Goal: Transaction & Acquisition: Purchase product/service

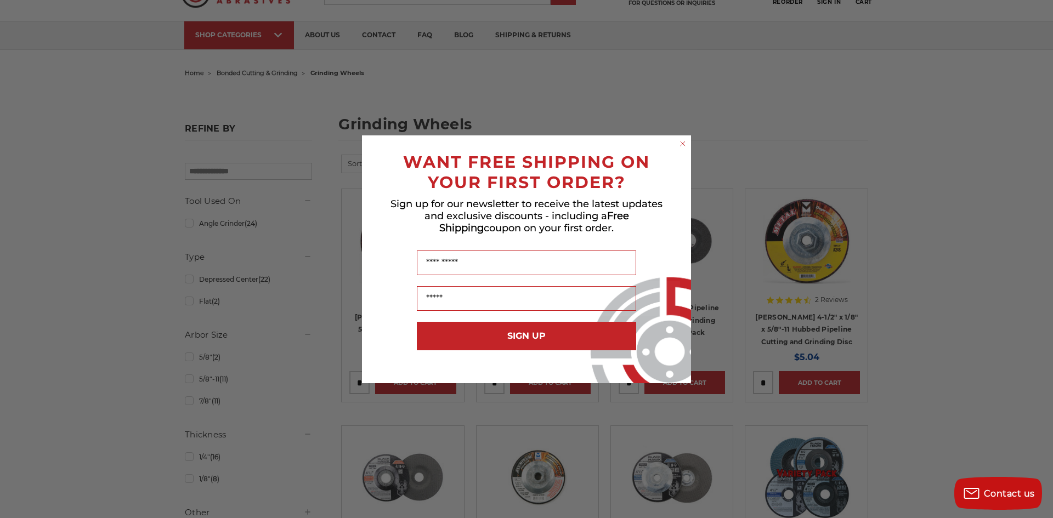
click at [679, 139] on icon "Close dialog" at bounding box center [682, 143] width 11 height 11
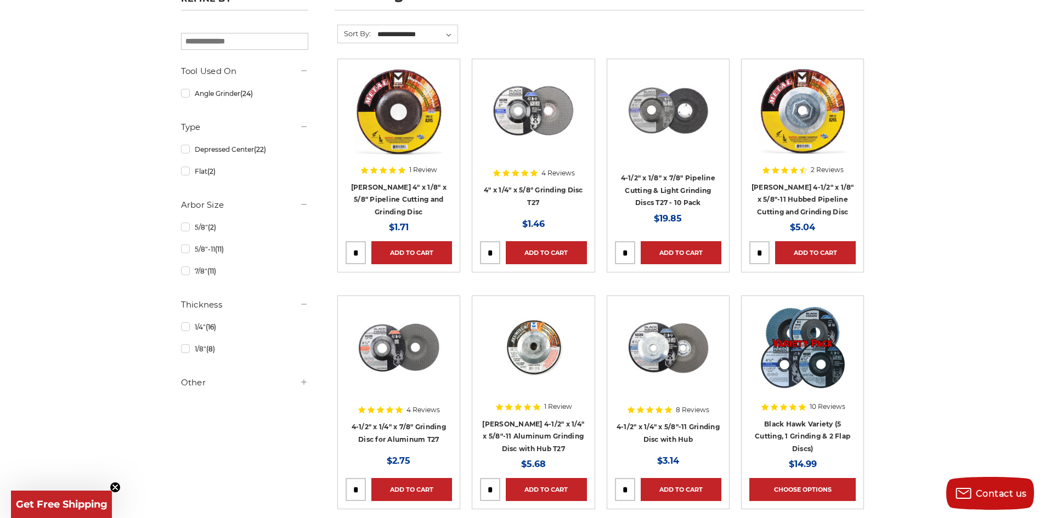
scroll to position [219, 0]
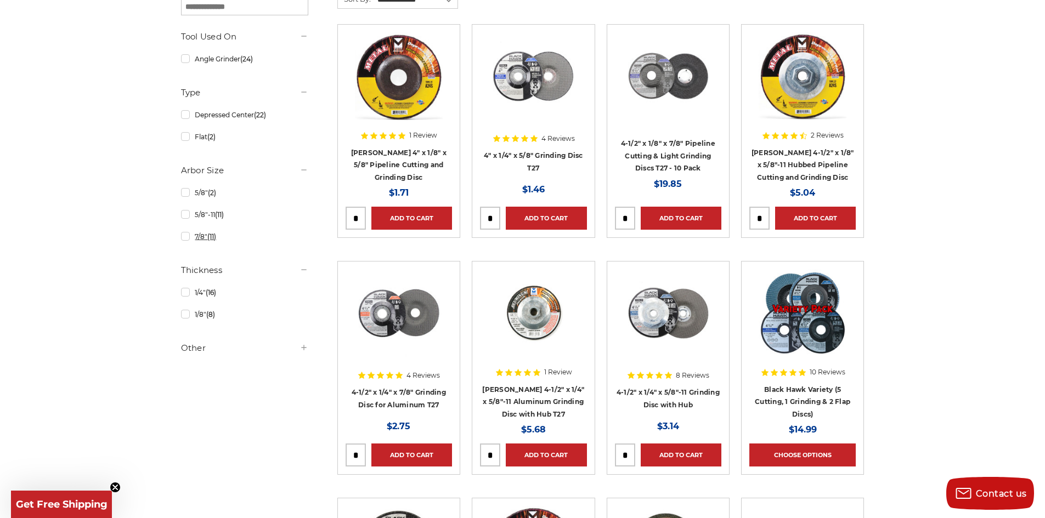
click at [184, 239] on link "7/8" (11)" at bounding box center [244, 236] width 127 height 19
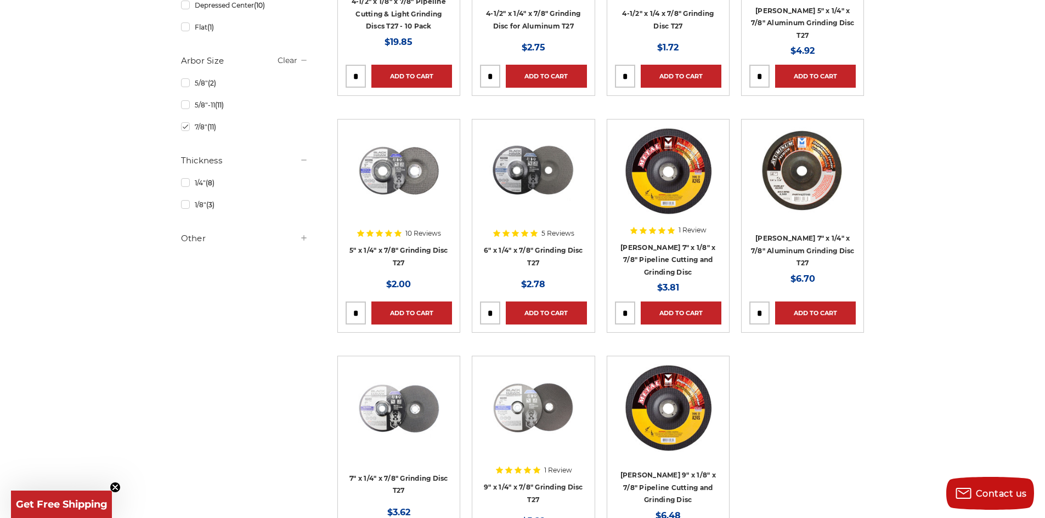
scroll to position [384, 0]
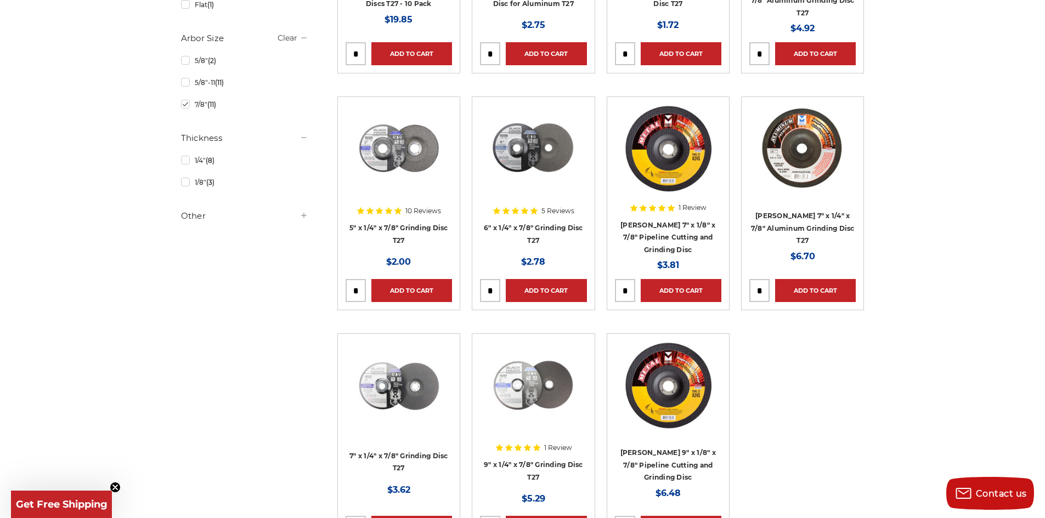
click at [273, 221] on h5 "Other" at bounding box center [244, 216] width 127 height 13
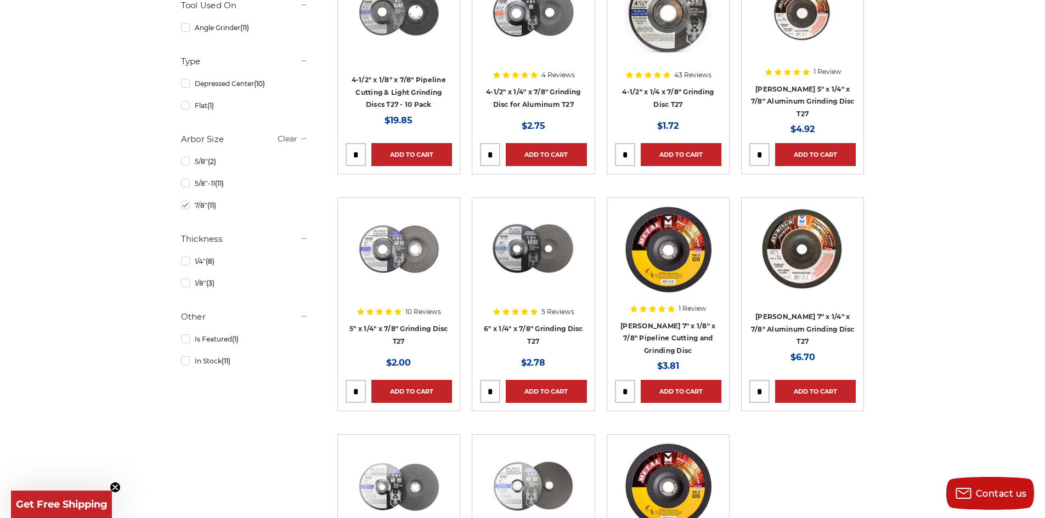
scroll to position [110, 0]
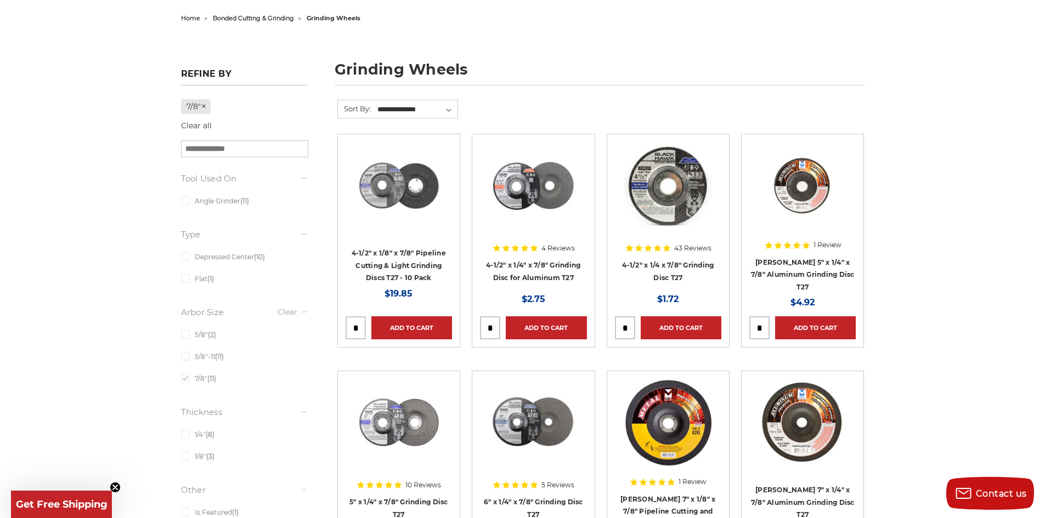
scroll to position [219, 0]
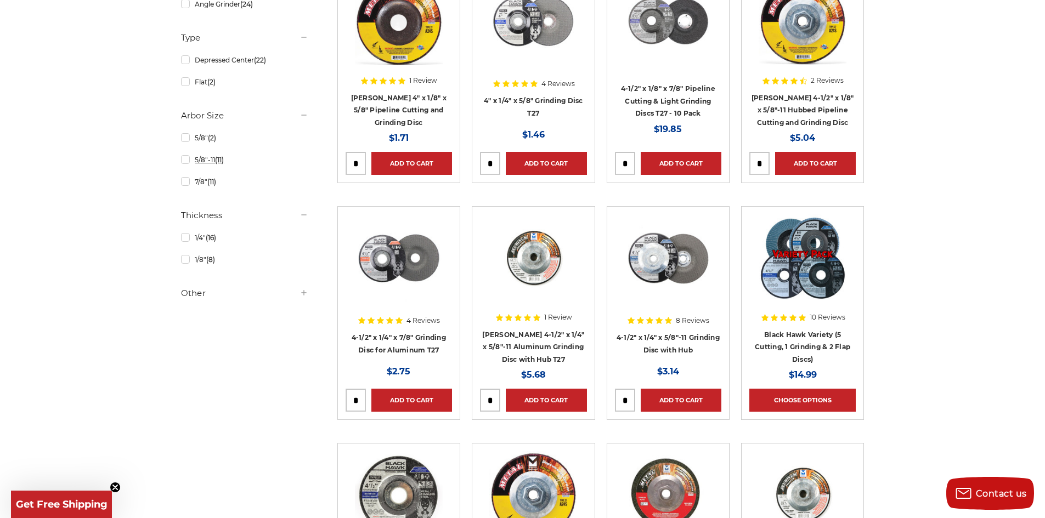
scroll to position [219, 0]
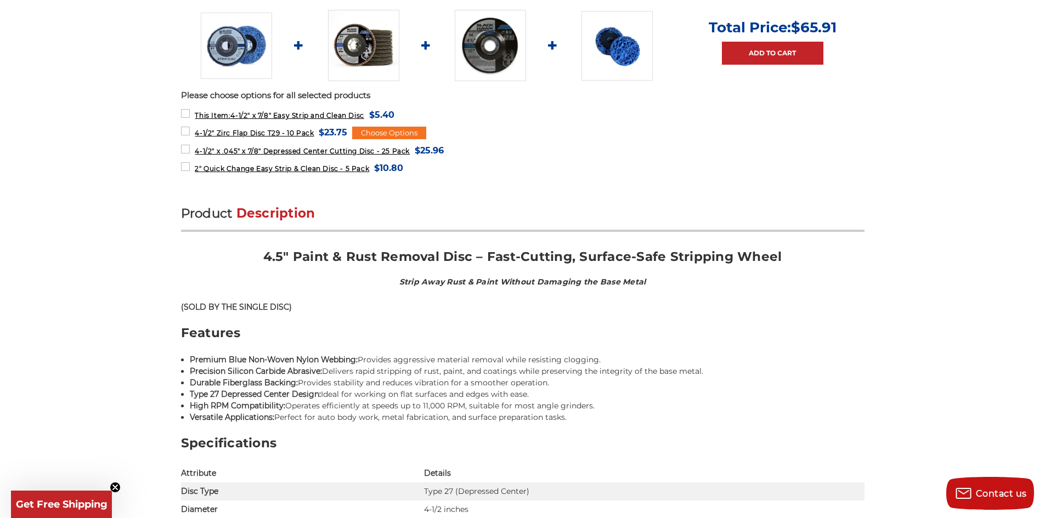
scroll to position [494, 0]
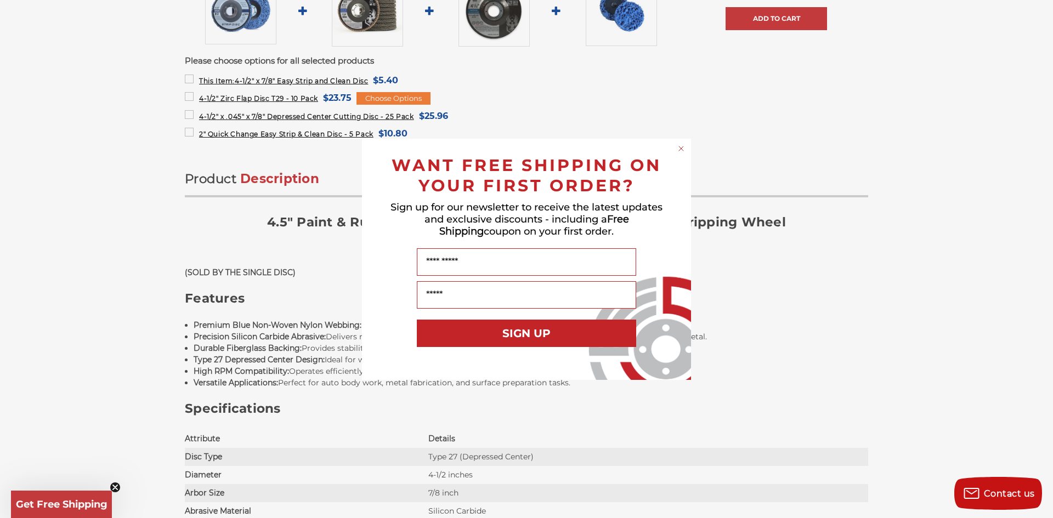
click at [678, 146] on circle "Close dialog" at bounding box center [681, 148] width 10 height 10
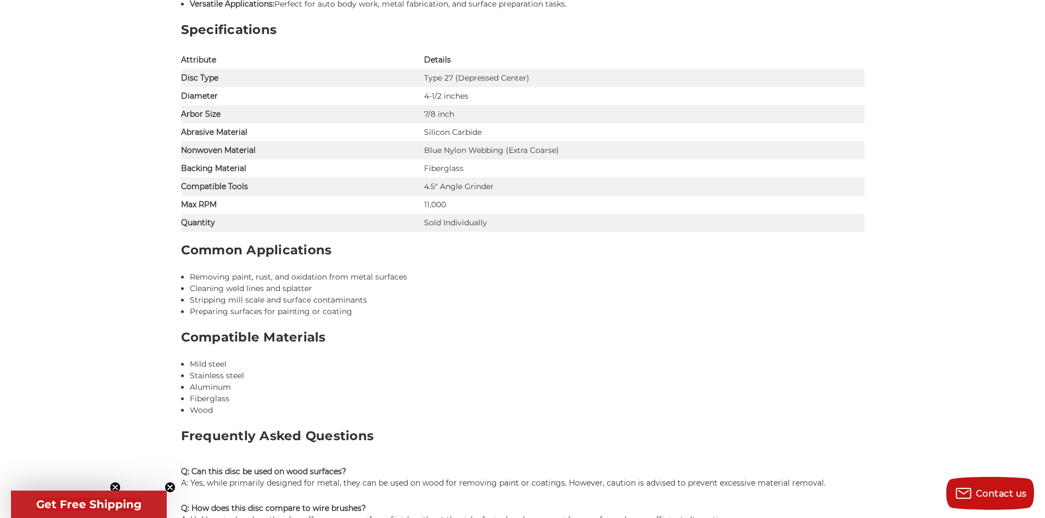
scroll to position [878, 0]
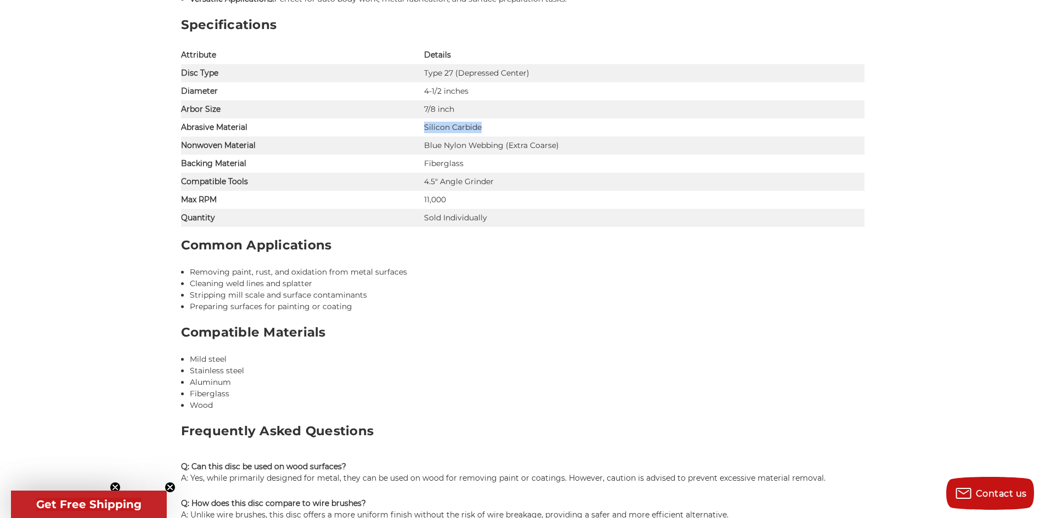
drag, startPoint x: 493, startPoint y: 127, endPoint x: 424, endPoint y: 127, distance: 69.1
click at [424, 127] on td "Silicon Carbide" at bounding box center [644, 127] width 440 height 18
click at [351, 235] on div "Product Description 4.5" Paint & Rust Removal Disc – Fast-Cutting, Surface-Safe…" at bounding box center [522, 191] width 683 height 808
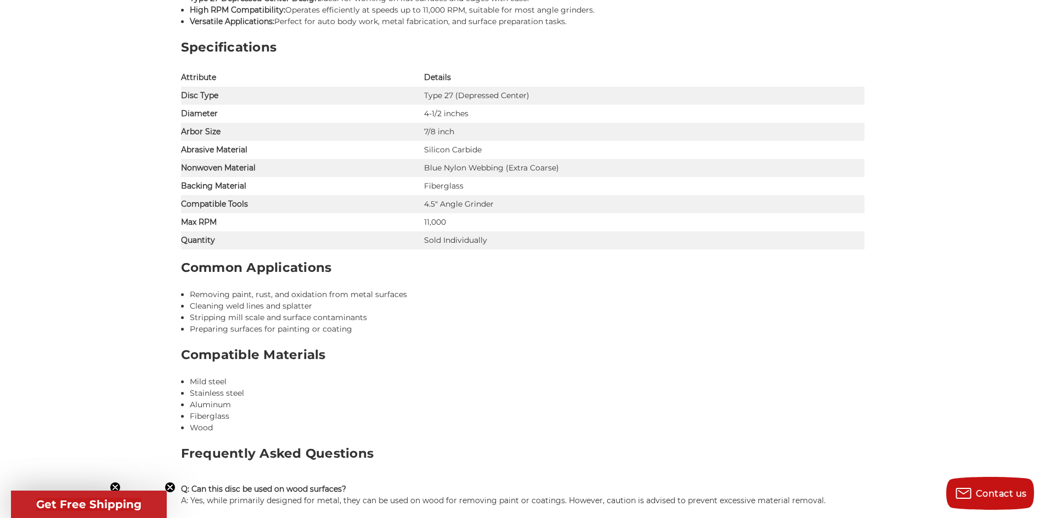
scroll to position [768, 0]
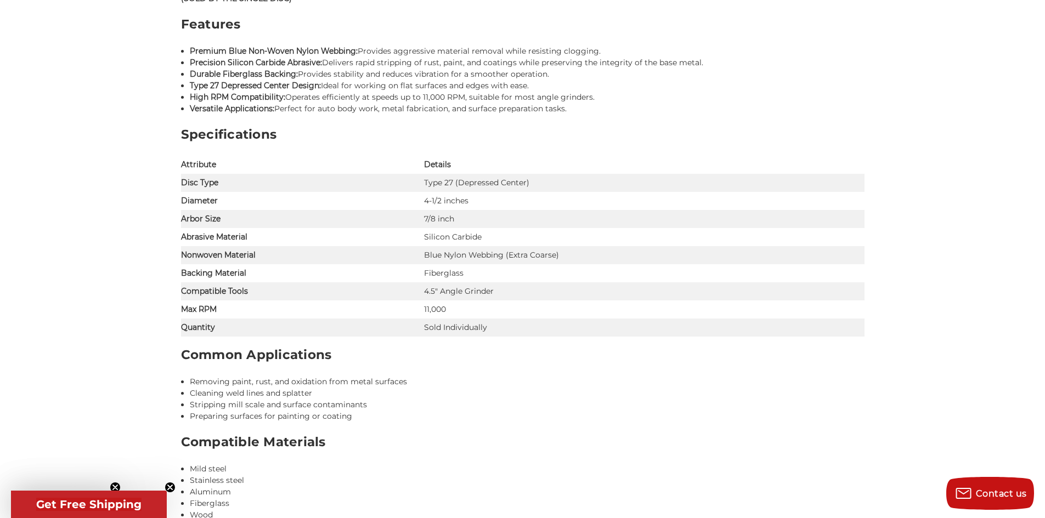
click at [276, 162] on td "Attribute" at bounding box center [303, 165] width 244 height 18
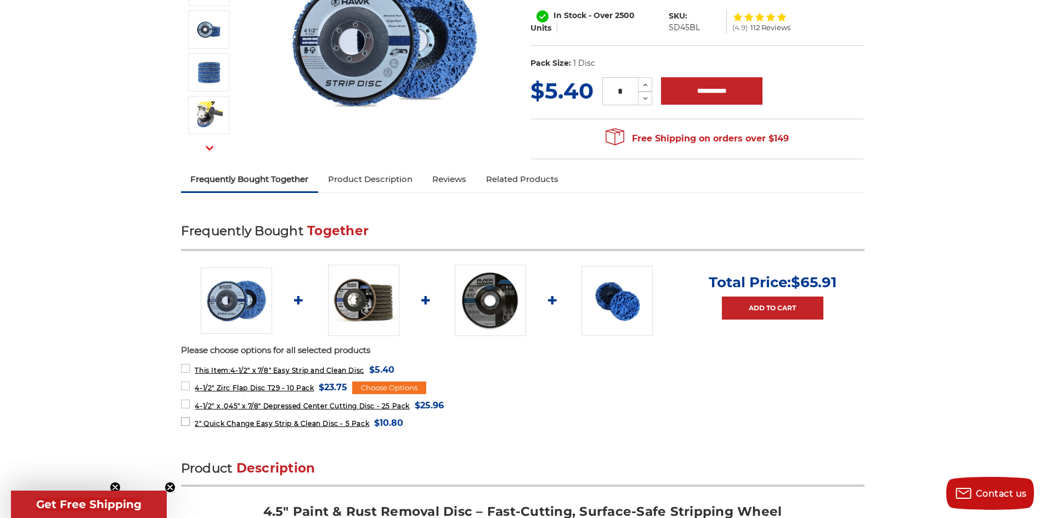
scroll to position [0, 0]
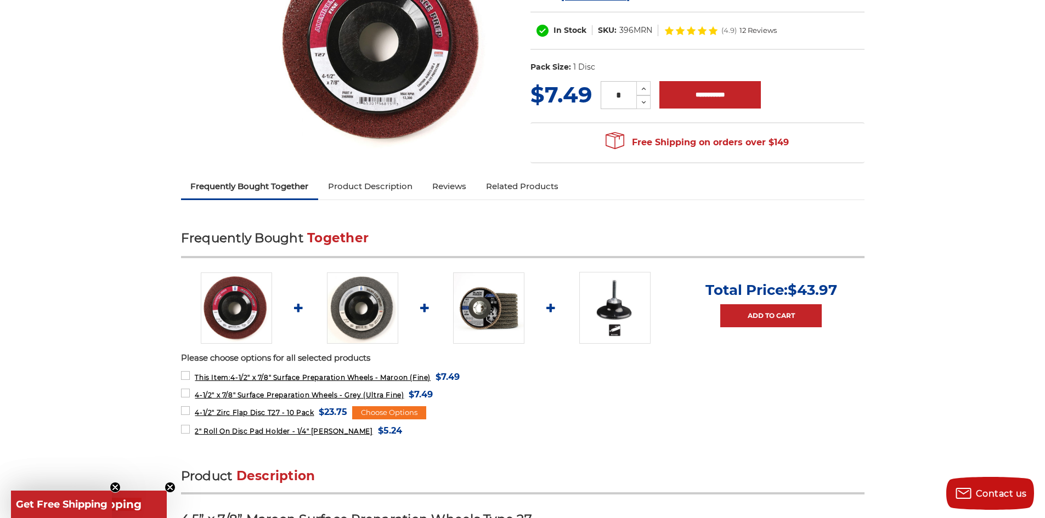
scroll to position [219, 0]
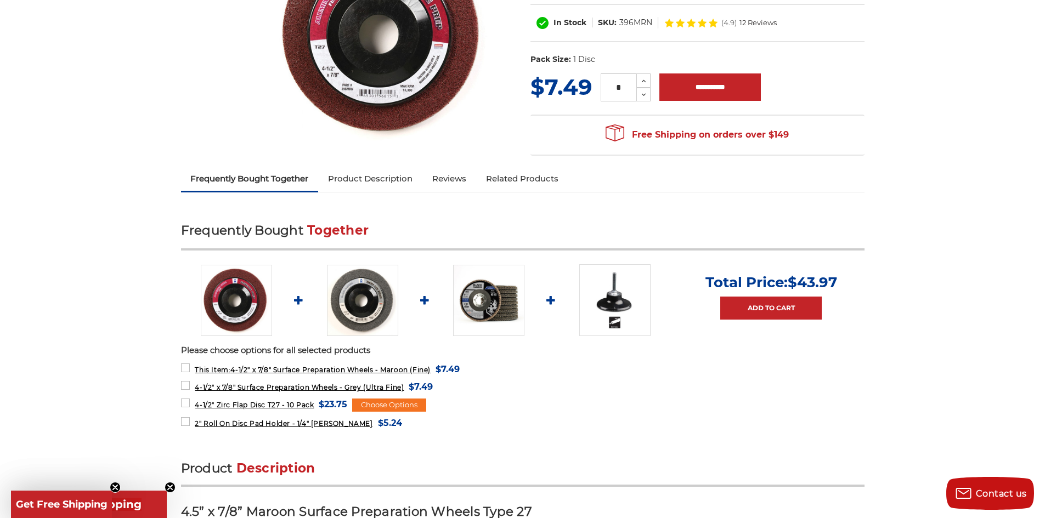
click at [375, 185] on link "Product Description" at bounding box center [370, 179] width 104 height 24
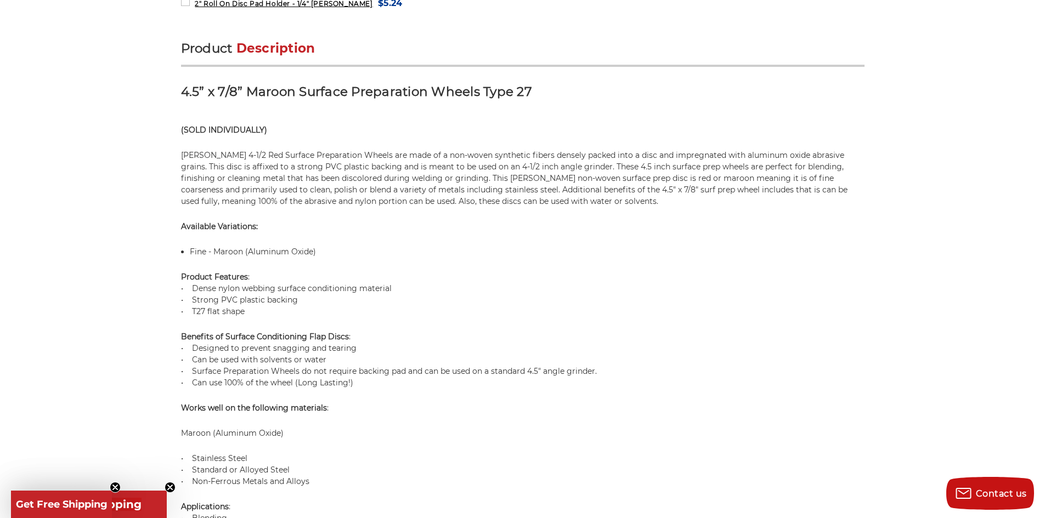
scroll to position [613, 0]
